Goal: Task Accomplishment & Management: Complete application form

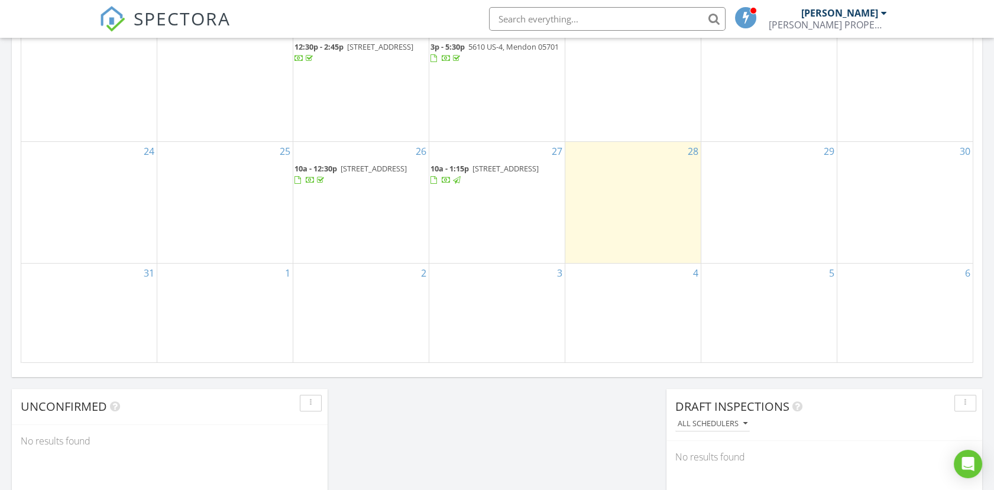
scroll to position [1097, 1015]
click at [170, 10] on span "SPECTORA" at bounding box center [182, 18] width 97 height 25
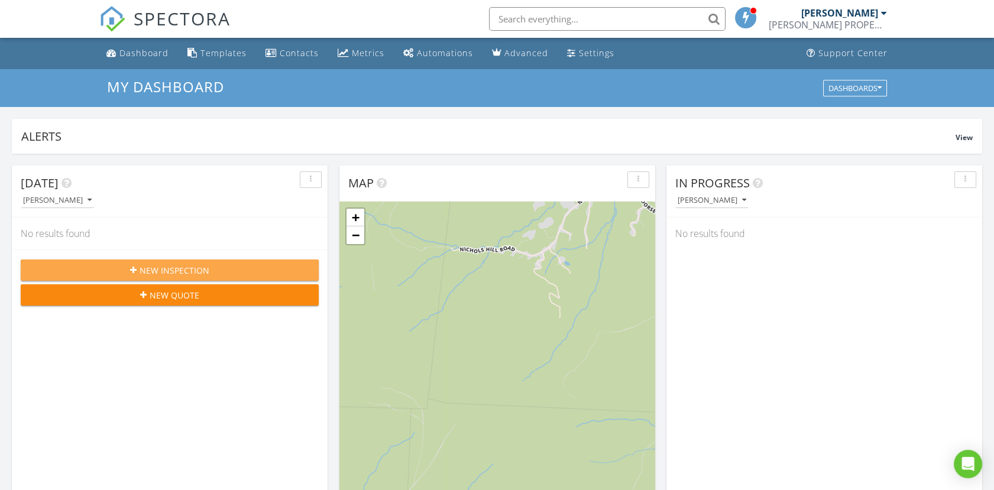
click at [178, 267] on span "New Inspection" at bounding box center [175, 270] width 70 height 12
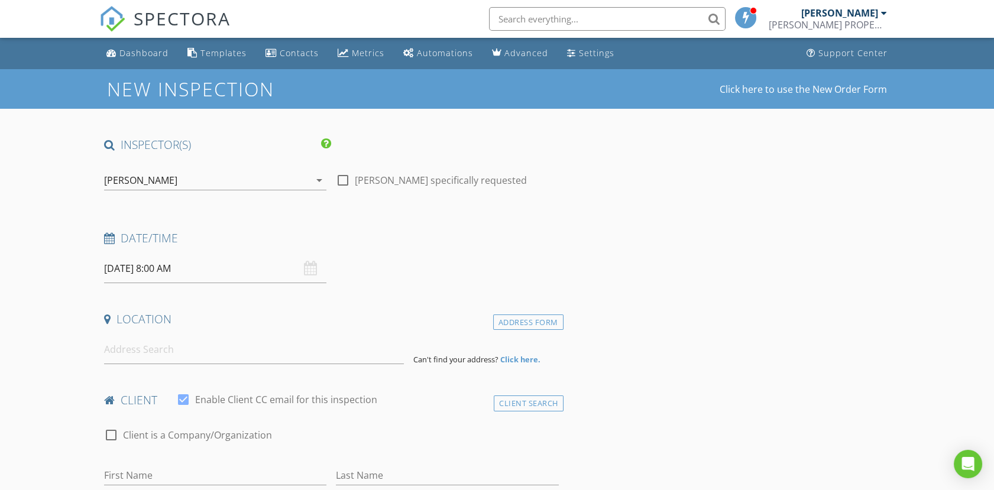
click at [161, 263] on input "08/29/2025 8:00 AM" at bounding box center [215, 268] width 222 height 29
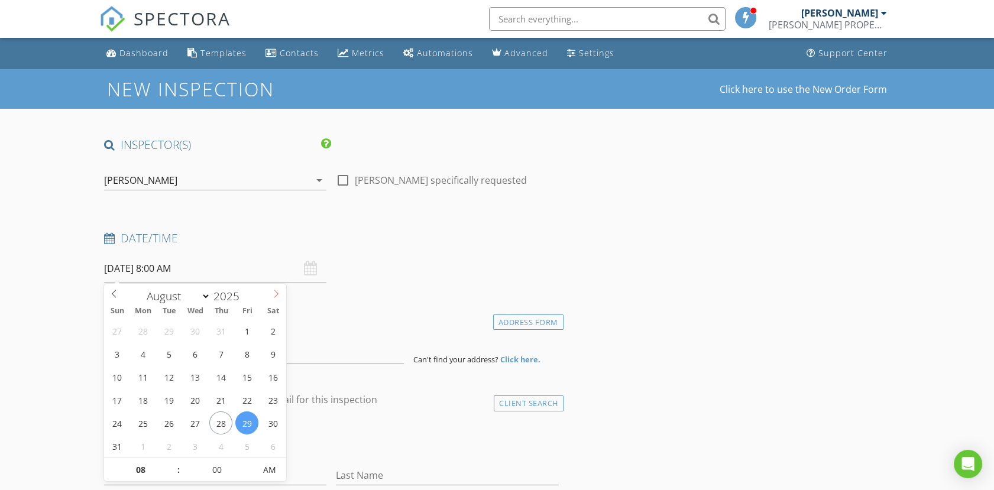
select select "8"
click at [278, 294] on icon at bounding box center [276, 294] width 4 height 8
type input "09/10/2025 8:00 AM"
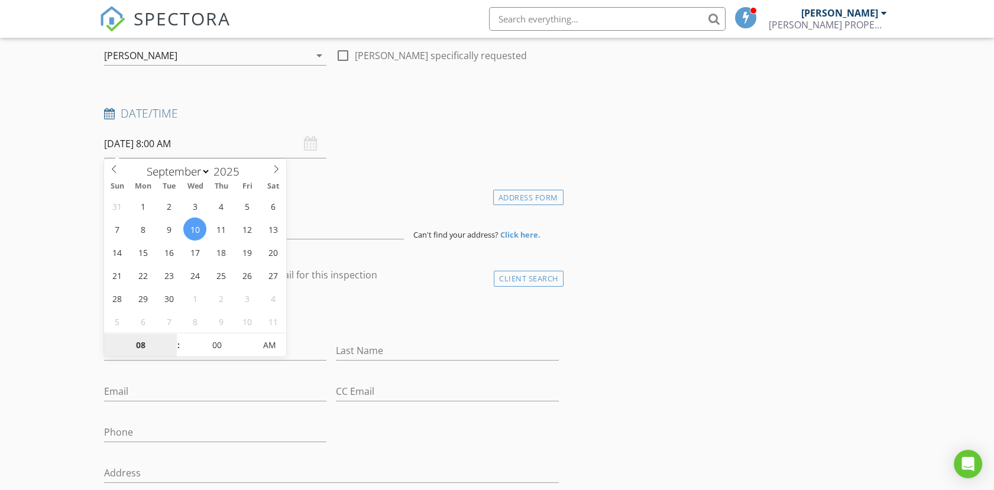
scroll to position [131, 0]
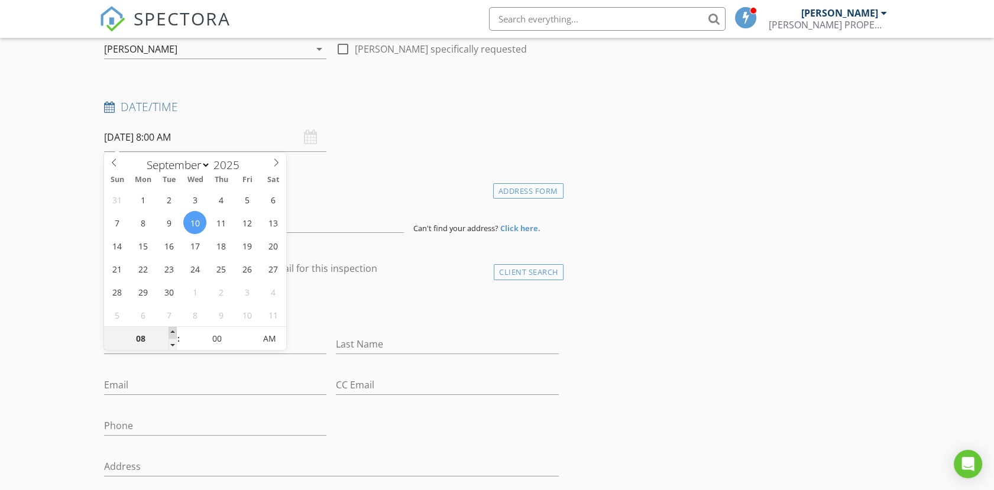
type input "09"
type input "09/10/2025 9:00 AM"
click at [172, 331] on span at bounding box center [173, 333] width 8 height 12
type input "10"
type input "[DATE] 10:00 AM"
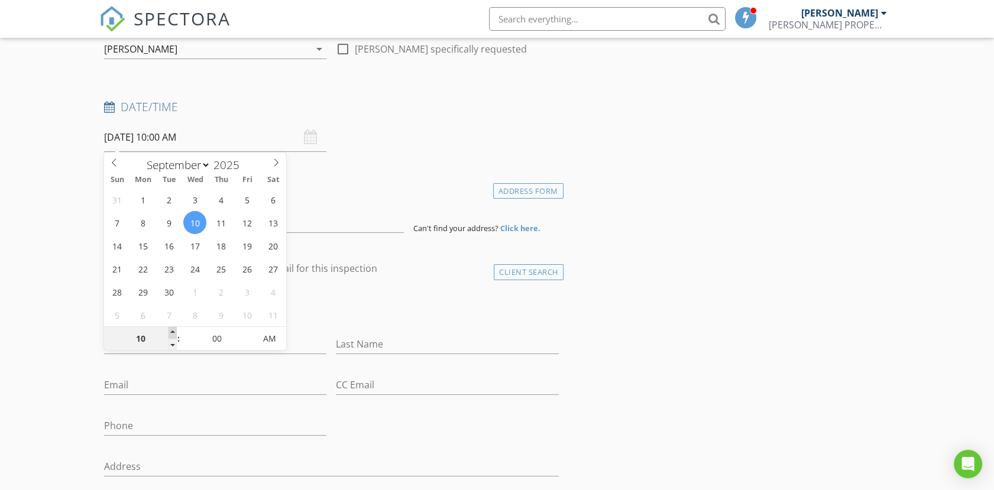
click at [172, 331] on span at bounding box center [173, 333] width 8 height 12
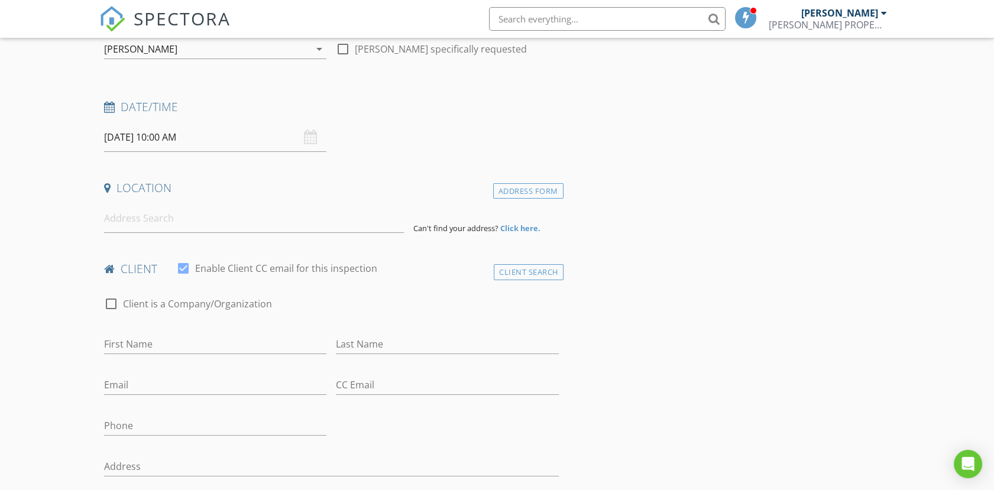
click at [179, 342] on input "First Name" at bounding box center [215, 345] width 222 height 20
type input "/"
type input "[PERSON_NAME]"
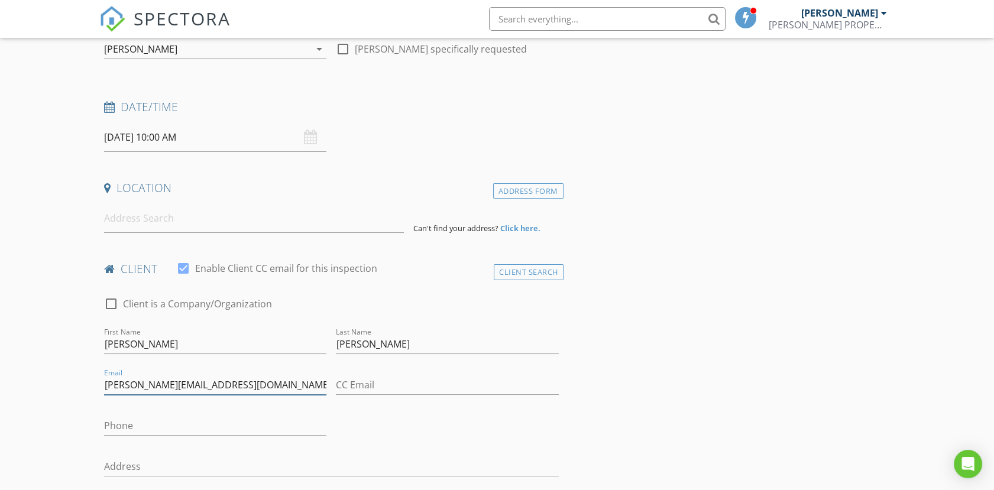
type input "[PERSON_NAME][EMAIL_ADDRESS][DOMAIN_NAME]"
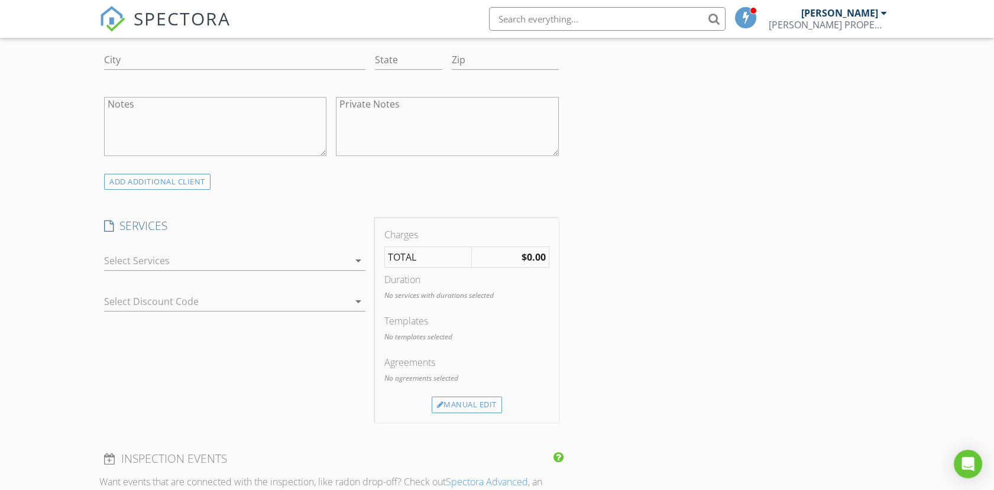
scroll to position [591, 0]
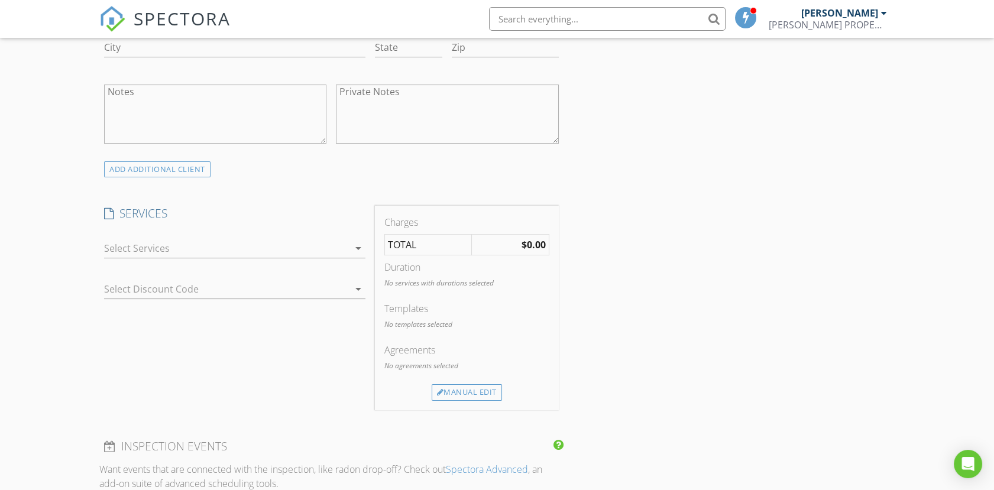
type input "[PHONE_NUMBER]"
click at [137, 241] on div at bounding box center [226, 248] width 245 height 19
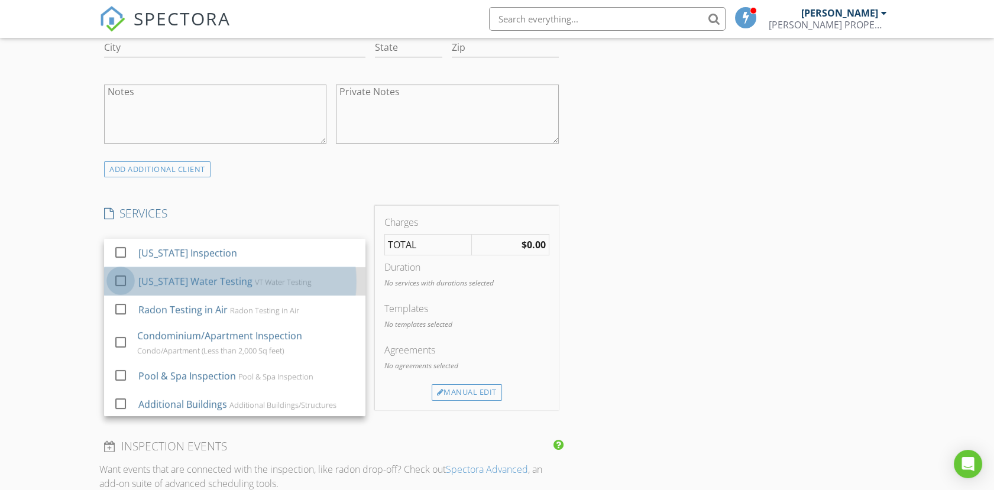
click at [119, 280] on div at bounding box center [121, 281] width 20 height 20
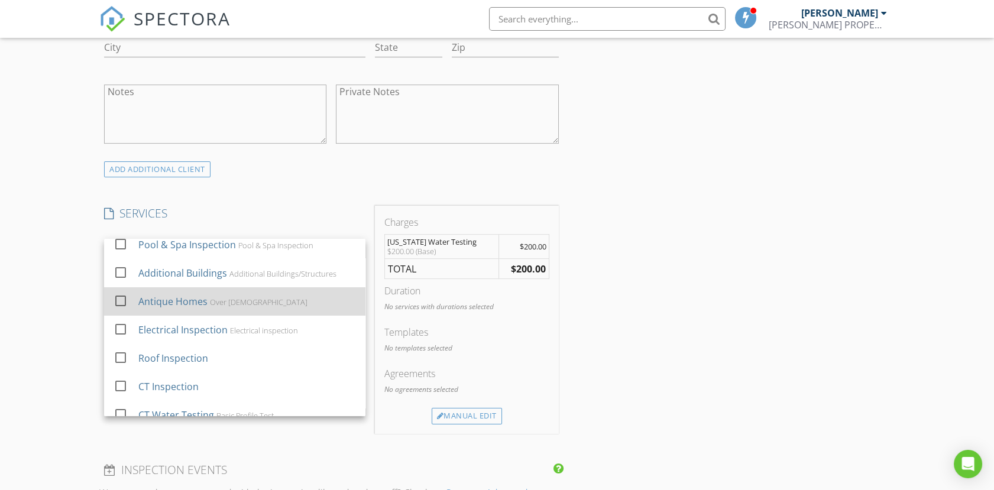
scroll to position [0, 0]
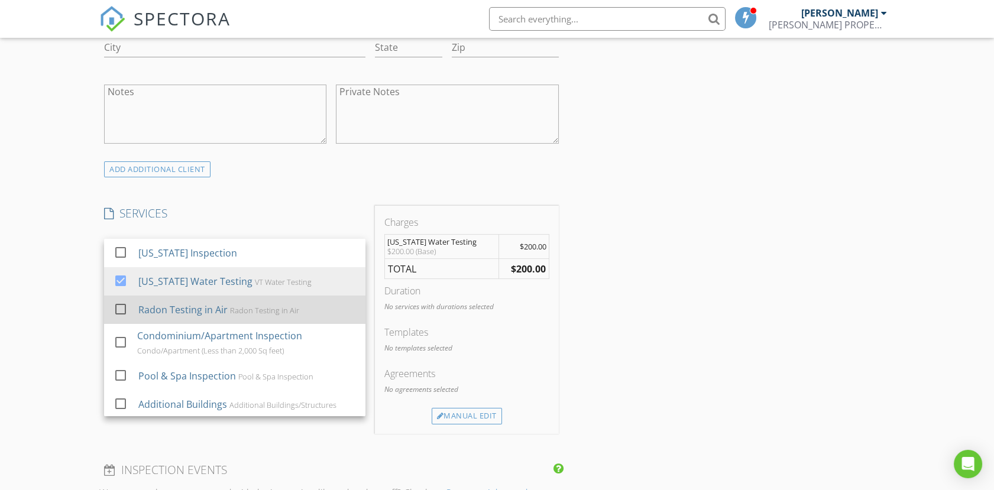
click at [118, 308] on div at bounding box center [121, 309] width 20 height 20
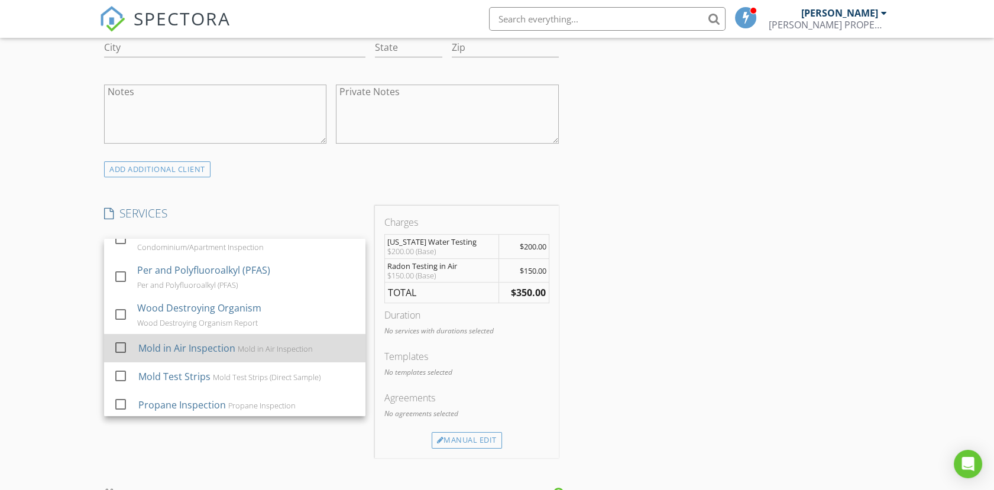
scroll to position [342, 0]
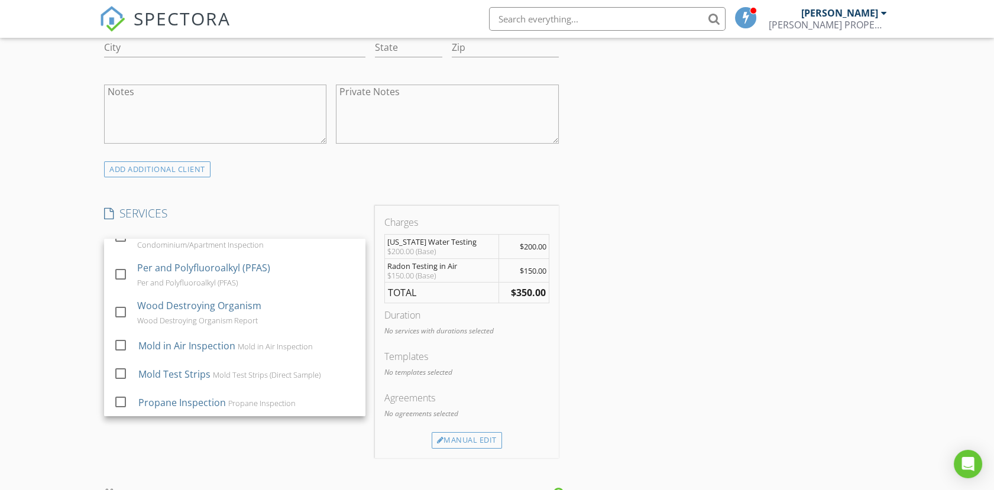
click at [250, 438] on div "SERVICES check_box_outline_blank Vermont Inspection check_box Vermont Water Tes…" at bounding box center [234, 332] width 271 height 253
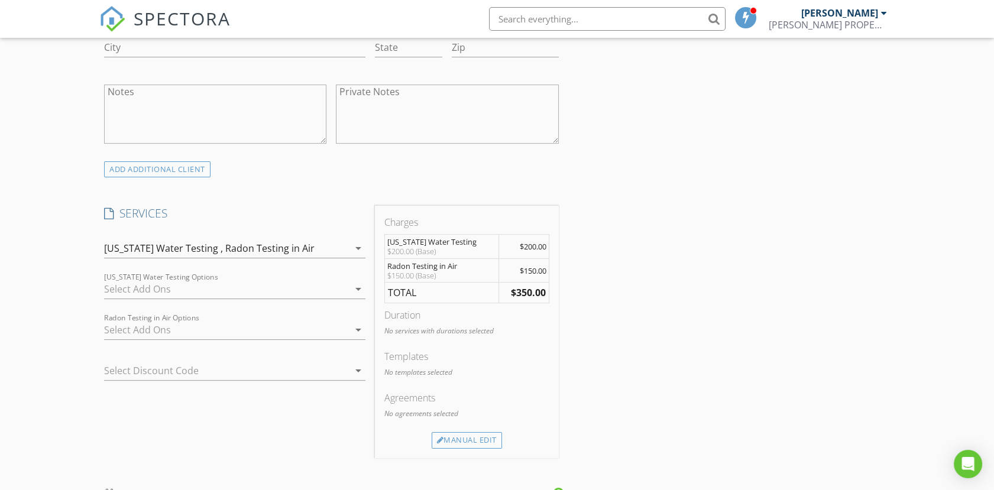
click at [163, 290] on div at bounding box center [226, 289] width 245 height 19
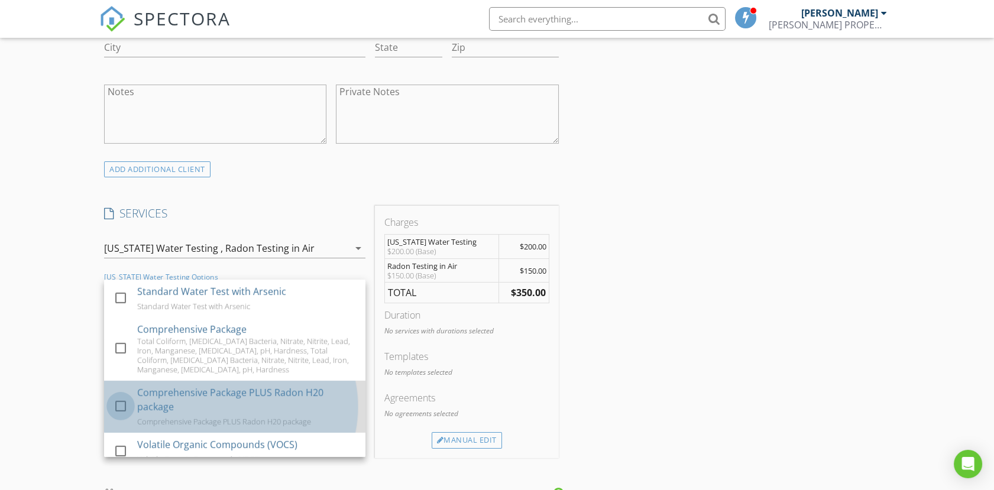
click at [122, 403] on div at bounding box center [121, 406] width 20 height 20
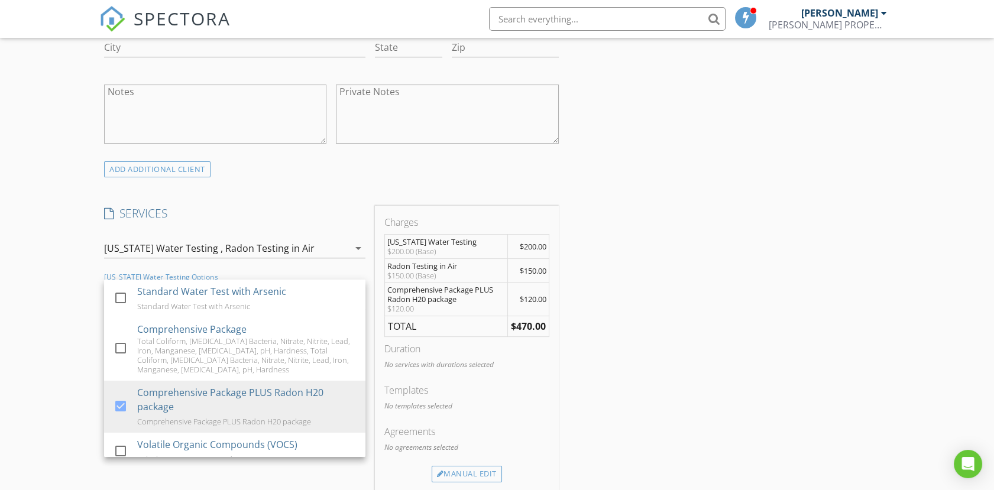
click at [654, 337] on div "INSPECTOR(S) check_box Bill Larkin PRIMARY Bill Larkin arrow_drop_down check_bo…" at bounding box center [497, 497] width 796 height 1902
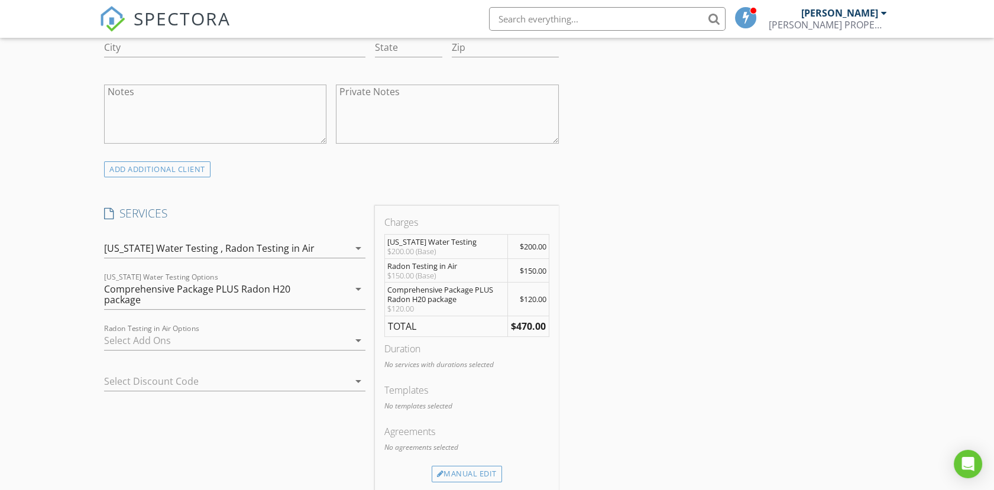
click at [156, 380] on div at bounding box center [218, 381] width 228 height 19
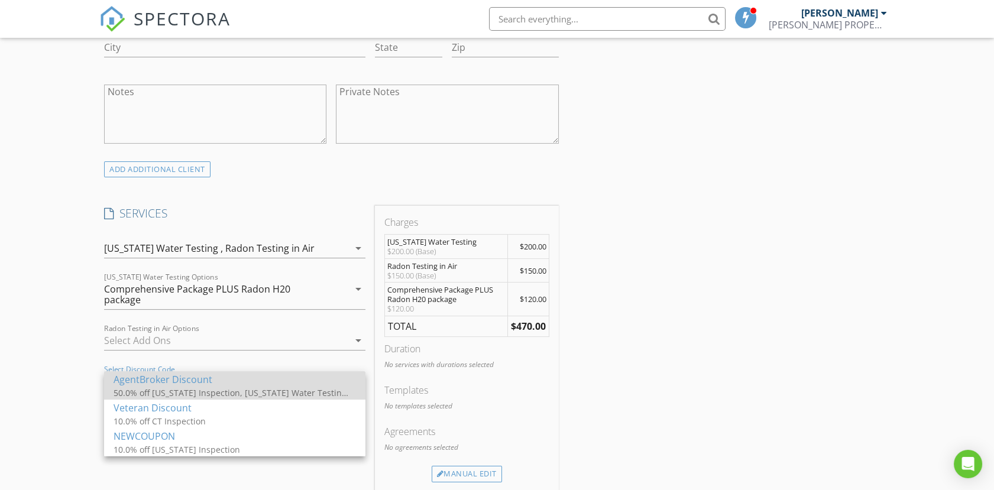
click at [153, 383] on div "AgentBroker Discount" at bounding box center [235, 380] width 243 height 14
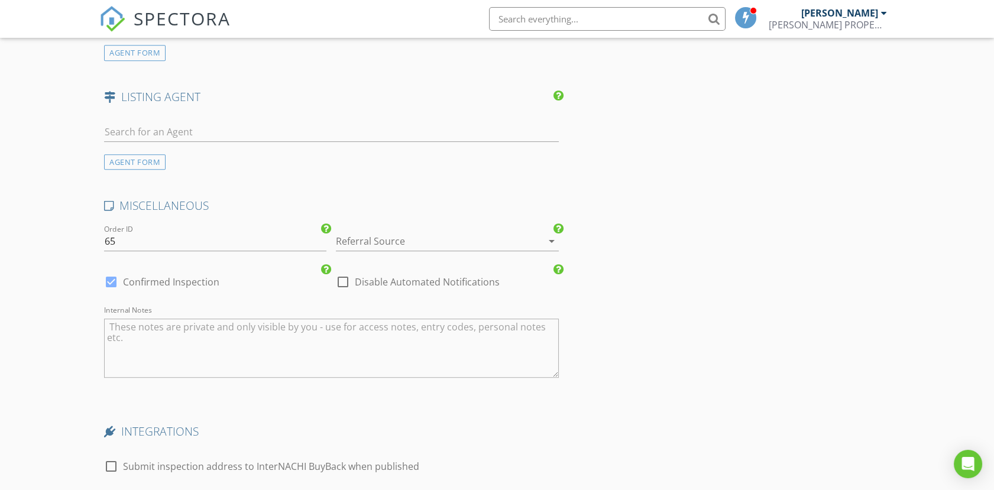
scroll to position [1446, 0]
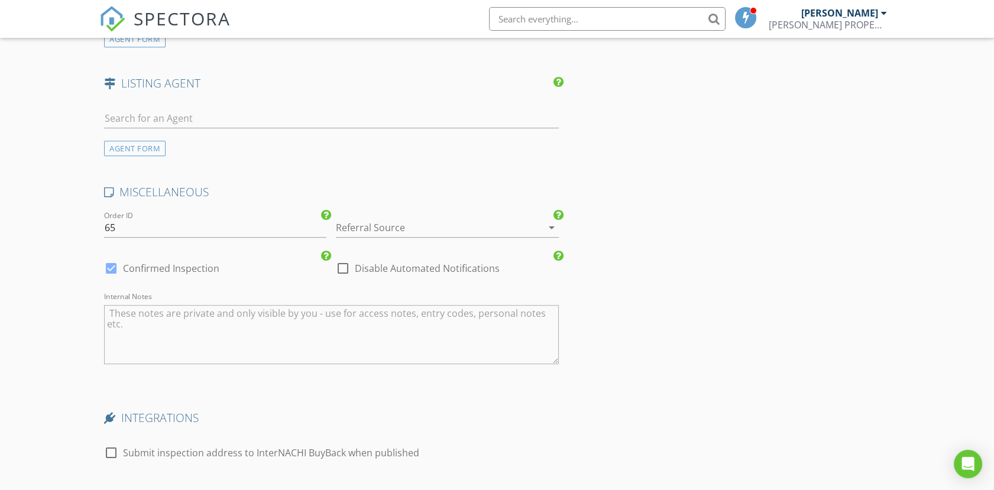
click at [402, 230] on div at bounding box center [430, 227] width 189 height 19
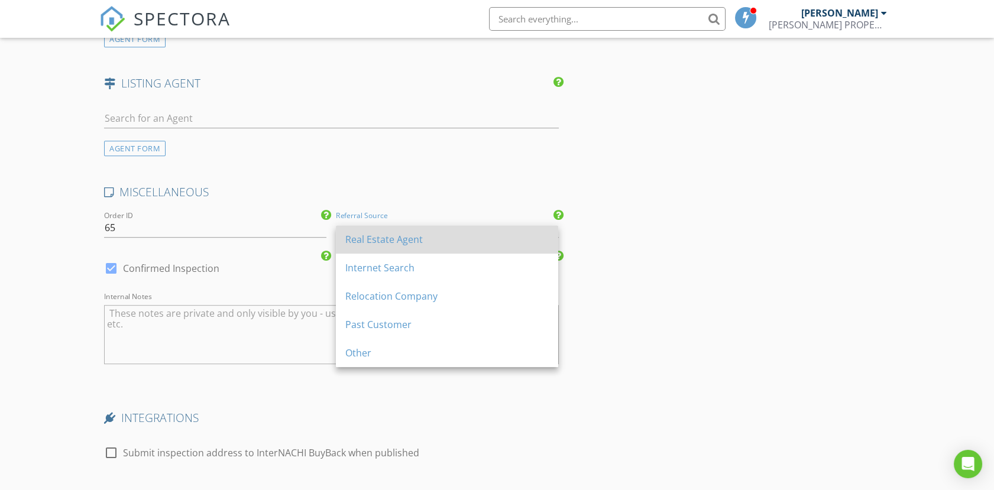
click at [392, 240] on div "Real Estate Agent" at bounding box center [446, 239] width 203 height 14
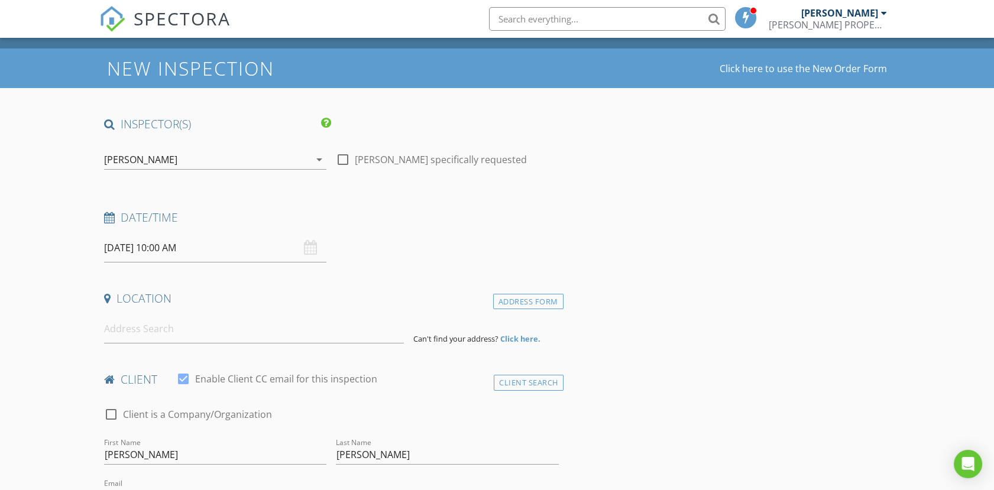
scroll to position [7, 0]
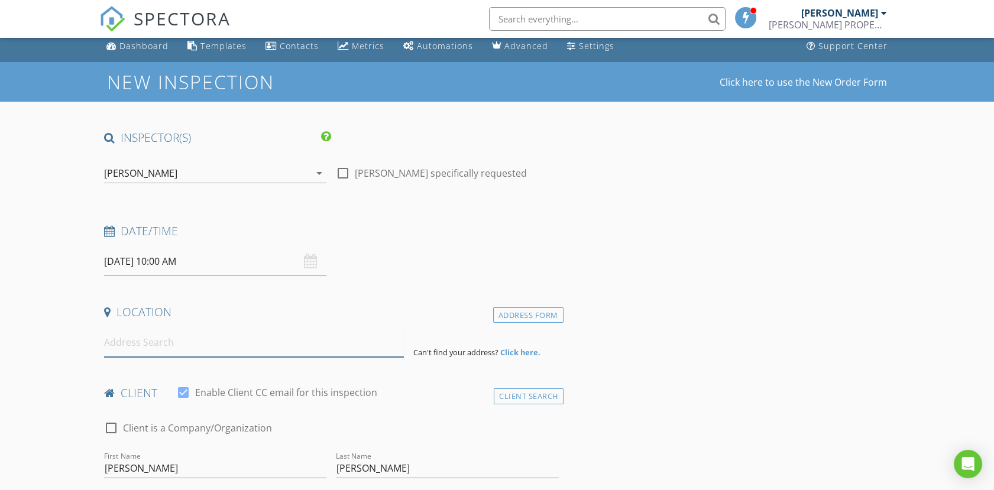
click at [173, 350] on input at bounding box center [254, 342] width 300 height 29
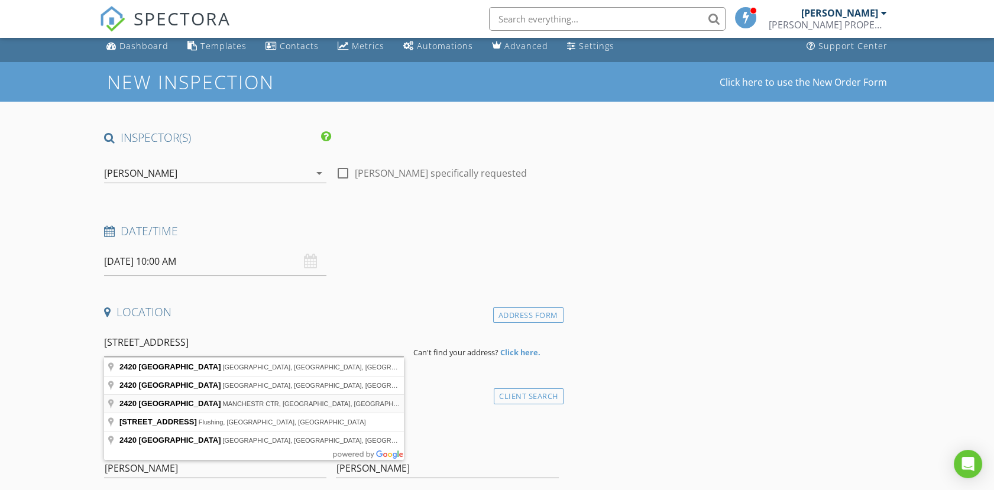
type input "2420 Main Street, MANCHESTR CTR, VT, USA"
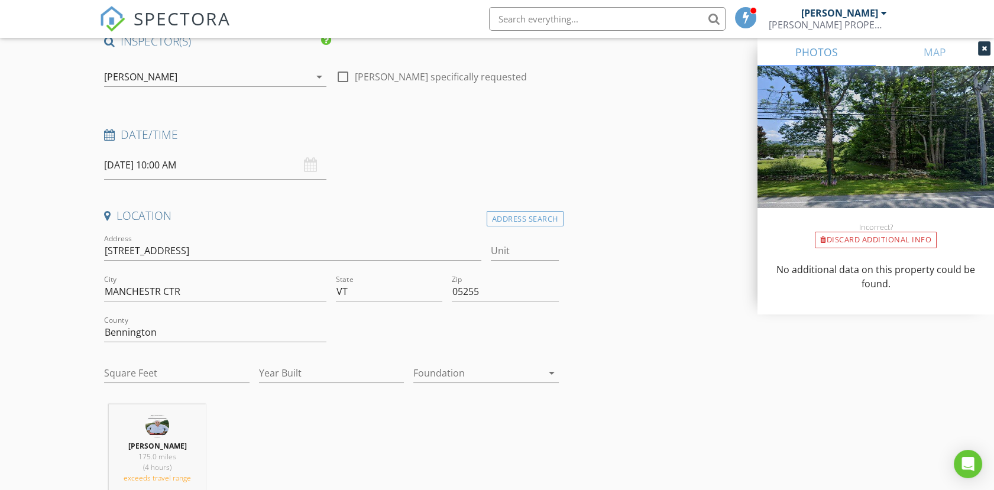
scroll to position [204, 0]
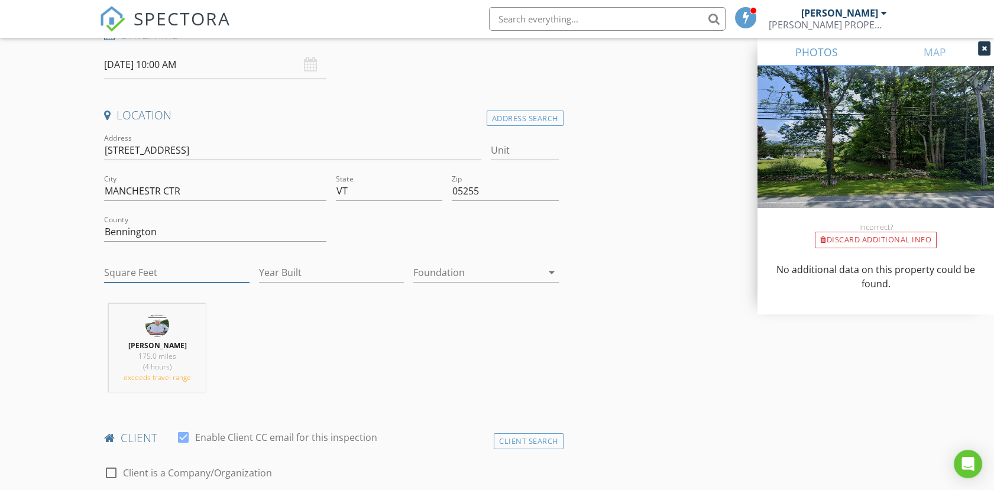
click at [138, 270] on input "Square Feet" at bounding box center [176, 273] width 145 height 20
type input "1830"
type input "1960"
click at [451, 260] on div "Foundation arrow_drop_down" at bounding box center [485, 275] width 145 height 38
click at [450, 267] on div at bounding box center [477, 272] width 128 height 19
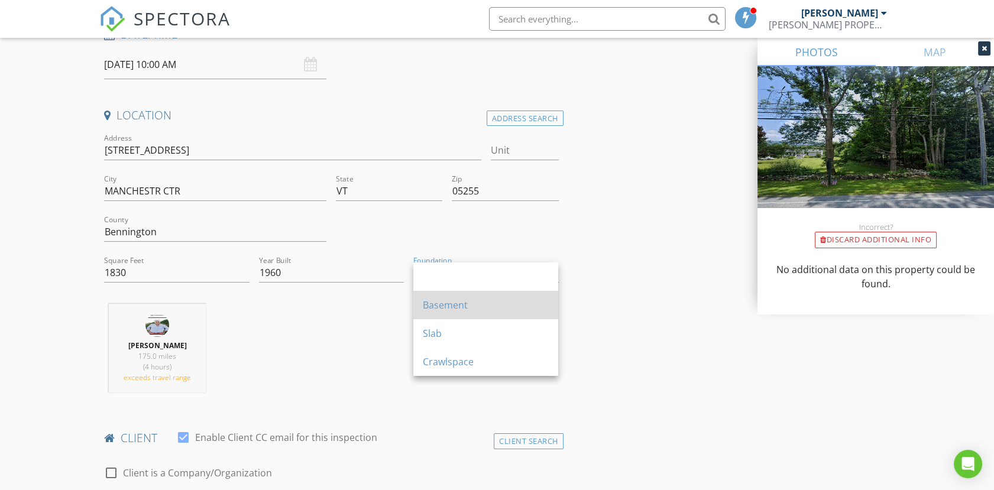
click at [452, 308] on div "Basement" at bounding box center [486, 305] width 126 height 14
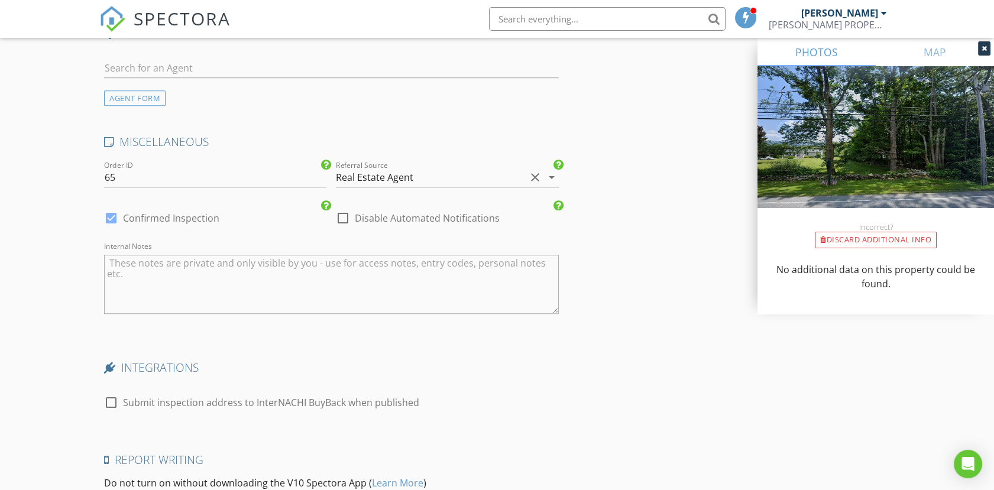
scroll to position [1892, 0]
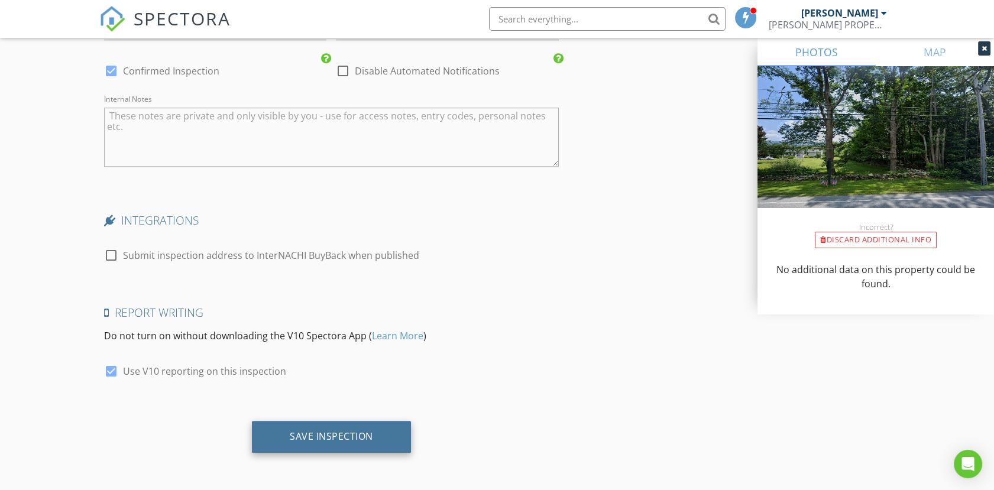
click at [323, 437] on div "Save Inspection" at bounding box center [331, 437] width 83 height 12
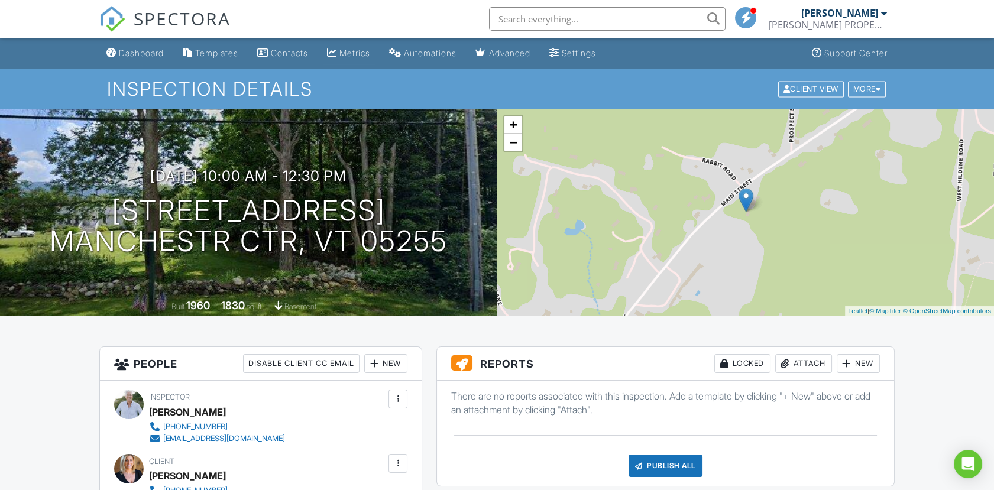
click at [366, 51] on div "Metrics" at bounding box center [355, 53] width 31 height 10
